Goal: Navigation & Orientation: Find specific page/section

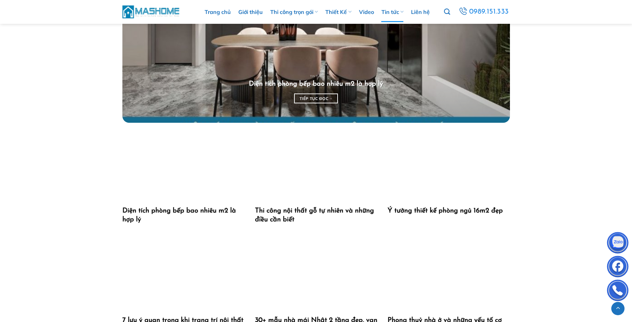
scroll to position [238, 0]
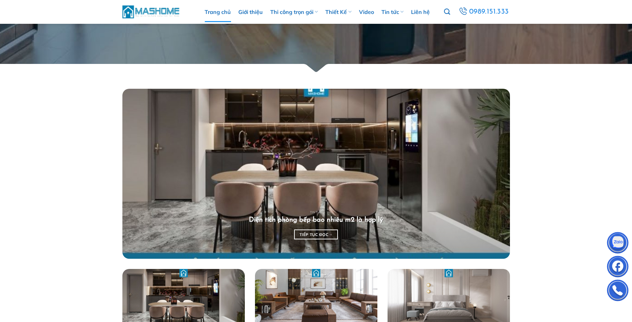
click at [218, 14] on link "Trang chủ" at bounding box center [218, 12] width 26 height 20
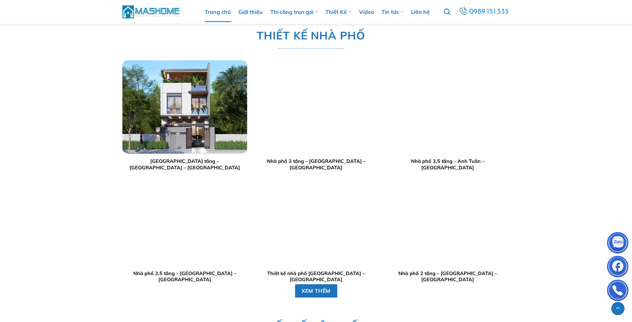
scroll to position [1361, 0]
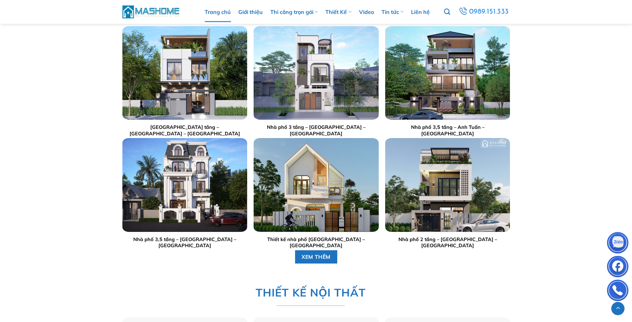
click at [409, 209] on div at bounding box center [447, 185] width 125 height 94
click at [409, 209] on img "Nhà phố 2 tầng - Anh Dũng - Đông Anh" at bounding box center [447, 185] width 125 height 94
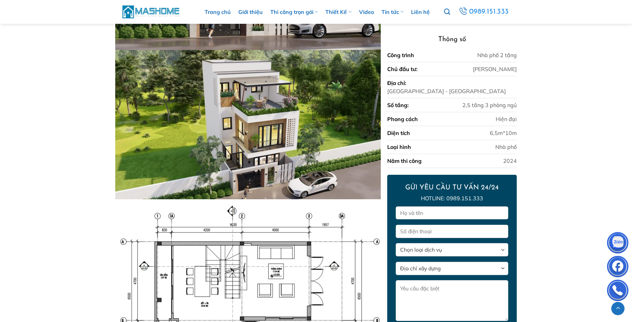
scroll to position [816, 0]
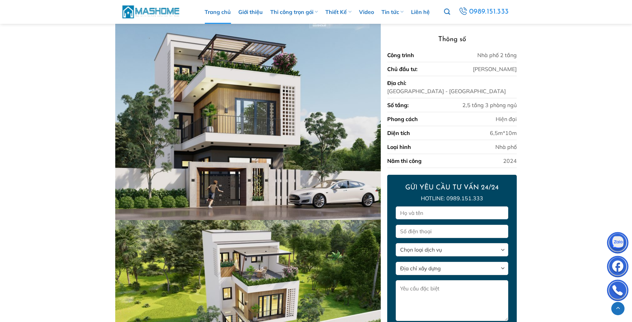
click at [215, 13] on link "Trang chủ" at bounding box center [218, 12] width 26 height 24
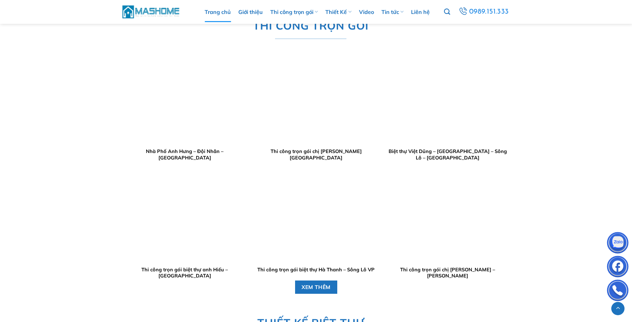
scroll to position [714, 0]
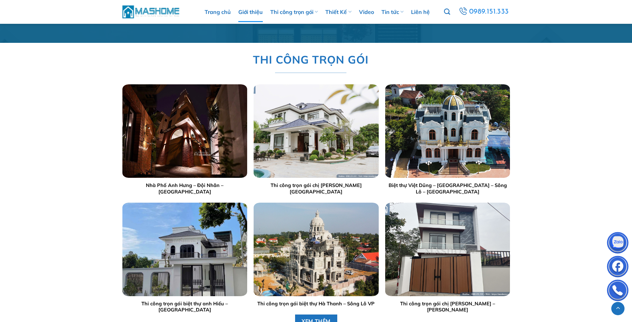
click at [253, 11] on link "Giới thiệu" at bounding box center [250, 12] width 24 height 20
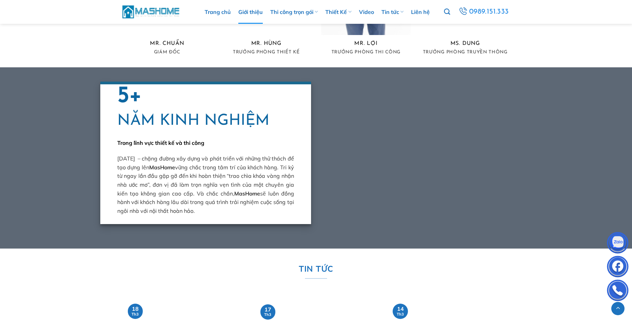
scroll to position [1667, 0]
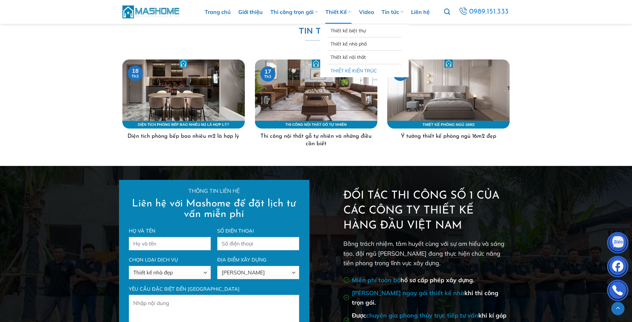
click at [349, 70] on link "THIẾT KẾ KIẾN TRÚC" at bounding box center [365, 70] width 68 height 13
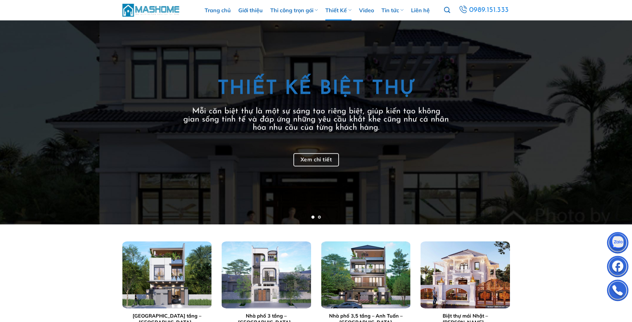
click at [320, 217] on li "Page dot 2" at bounding box center [319, 217] width 3 height 3
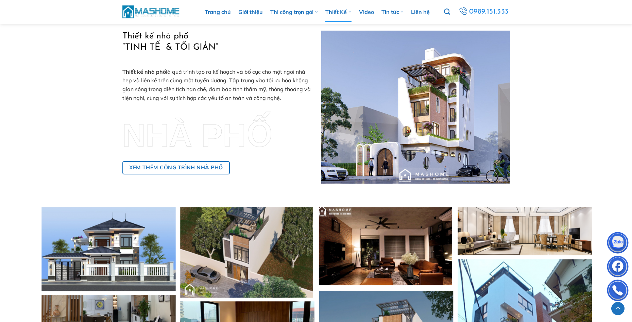
scroll to position [476, 0]
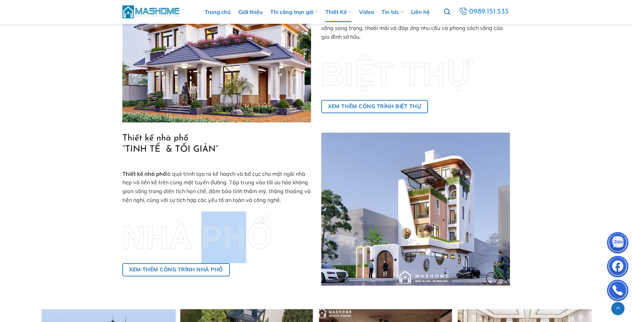
drag, startPoint x: 247, startPoint y: 234, endPoint x: 209, endPoint y: 233, distance: 37.4
click at [210, 234] on div "NHÀ PHỐ" at bounding box center [216, 238] width 189 height 52
click at [255, 234] on div "NHÀ PHỐ" at bounding box center [216, 238] width 189 height 52
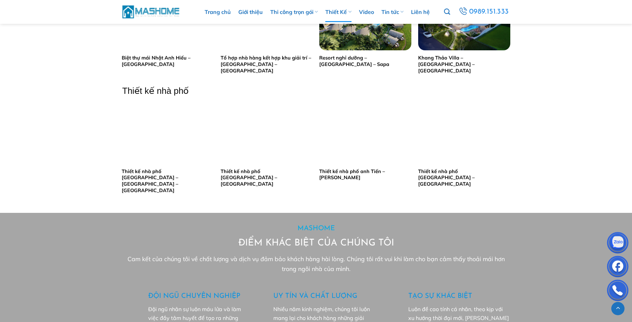
scroll to position [1327, 0]
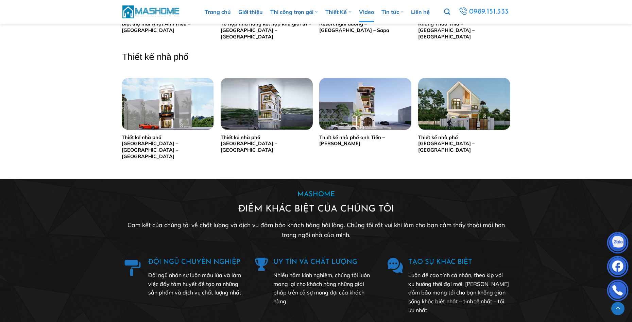
click at [362, 14] on link "Video" at bounding box center [366, 12] width 15 height 20
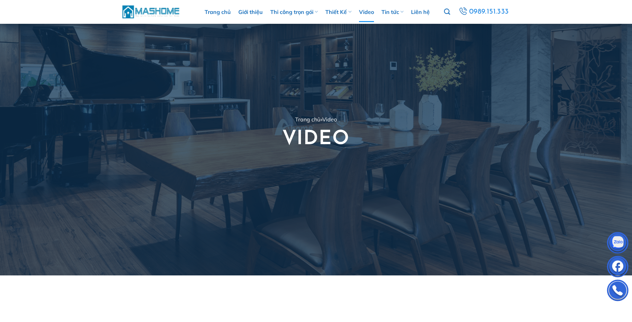
scroll to position [238, 0]
